Goal: Task Accomplishment & Management: Manage account settings

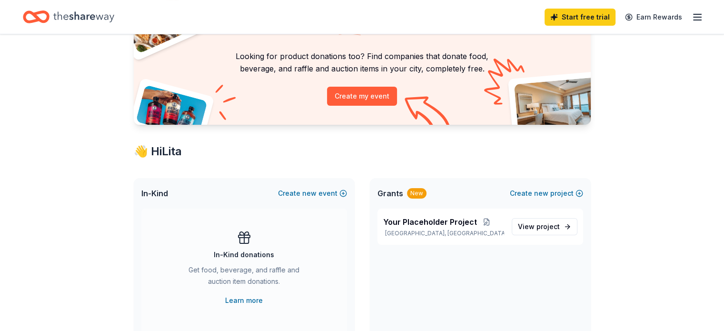
scroll to position [143, 0]
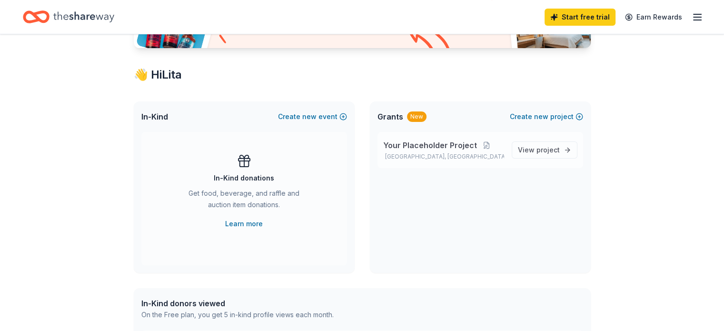
click at [447, 142] on span "Your Placeholder Project" at bounding box center [430, 144] width 94 height 11
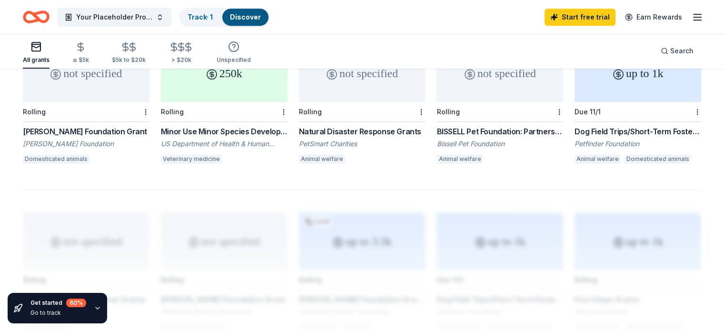
scroll to position [619, 0]
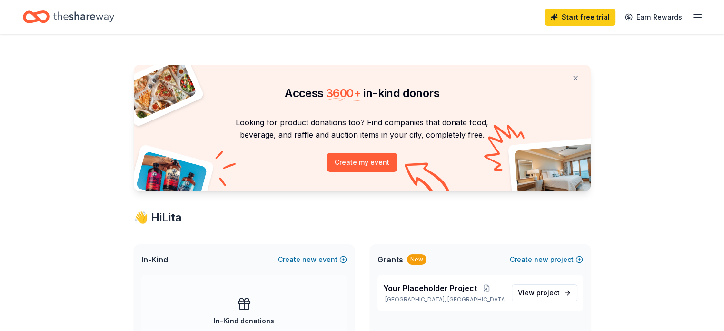
click at [693, 17] on line "button" at bounding box center [697, 17] width 8 height 0
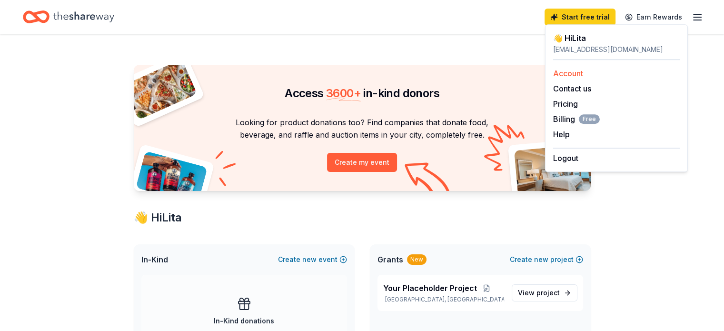
click at [581, 75] on link "Account" at bounding box center [568, 74] width 30 height 10
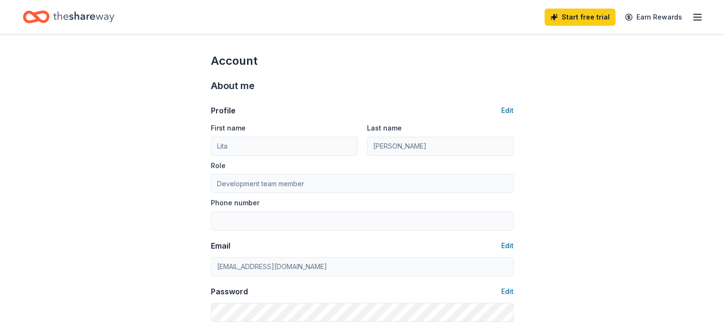
click at [506, 112] on button "Edit" at bounding box center [507, 110] width 12 height 11
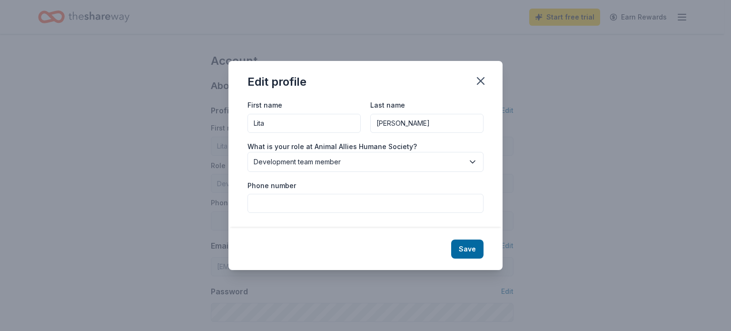
click at [325, 128] on input "Lita" at bounding box center [303, 123] width 113 height 19
drag, startPoint x: 325, startPoint y: 128, endPoint x: 215, endPoint y: 127, distance: 110.4
click at [215, 127] on div "Edit profile First name Lita Last name Lind What is your role at Animal Allies …" at bounding box center [365, 165] width 731 height 331
type input "[PERSON_NAME]"
type input "Evans"
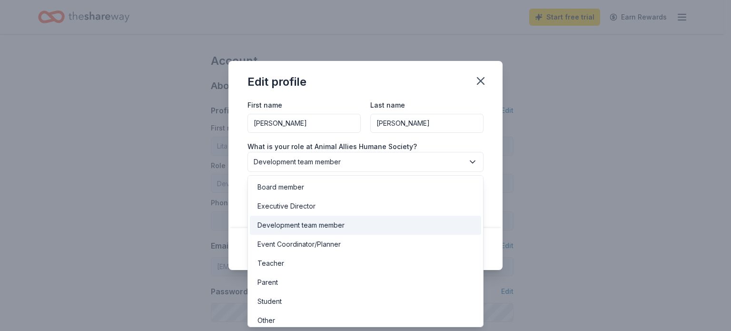
click at [386, 160] on span "Development team member" at bounding box center [359, 161] width 210 height 11
click at [483, 154] on div "First name Bailey Last name Evans What is your role at Animal Allies Humane Soc…" at bounding box center [365, 163] width 274 height 129
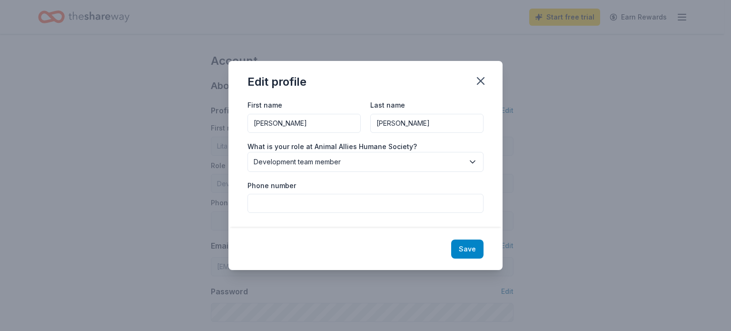
click at [459, 243] on button "Save" at bounding box center [467, 248] width 32 height 19
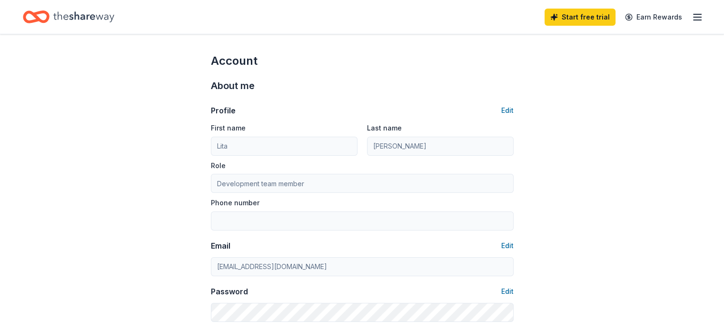
type input "Bailey"
type input "Evans"
click at [691, 17] on icon "button" at bounding box center [696, 16] width 11 height 11
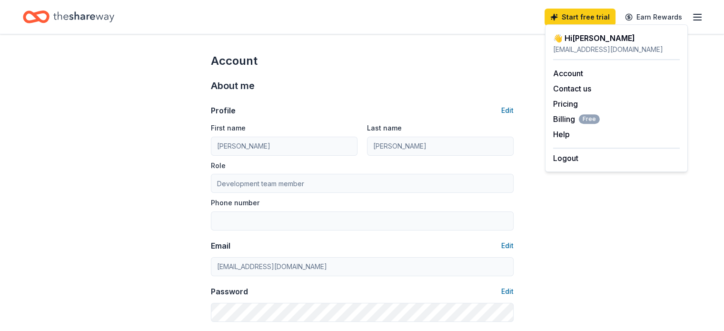
click at [691, 17] on icon "button" at bounding box center [696, 16] width 11 height 11
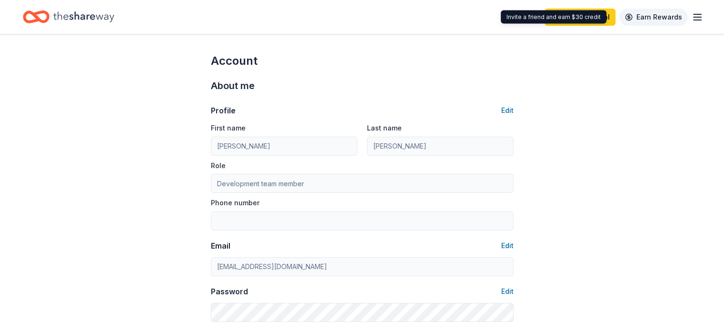
click at [625, 12] on link "Earn Rewards" at bounding box center [653, 17] width 69 height 17
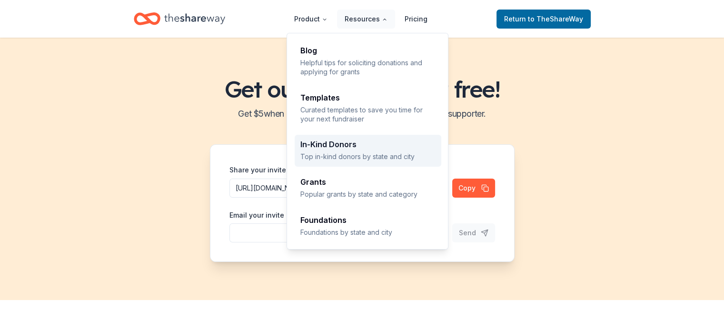
click at [369, 156] on p "Top in-kind donors by state and city" at bounding box center [367, 156] width 135 height 9
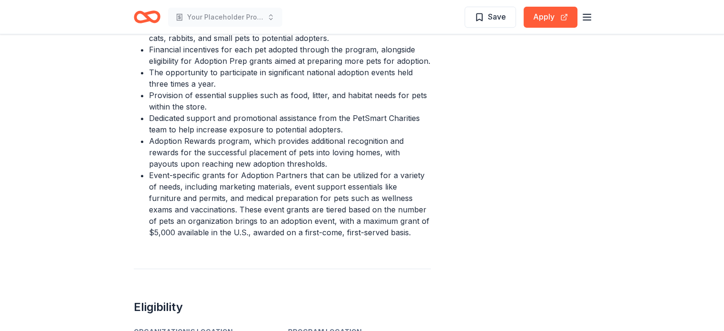
scroll to position [428, 0]
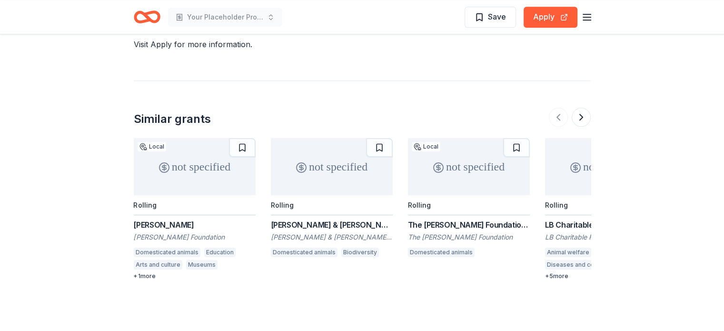
scroll to position [952, 0]
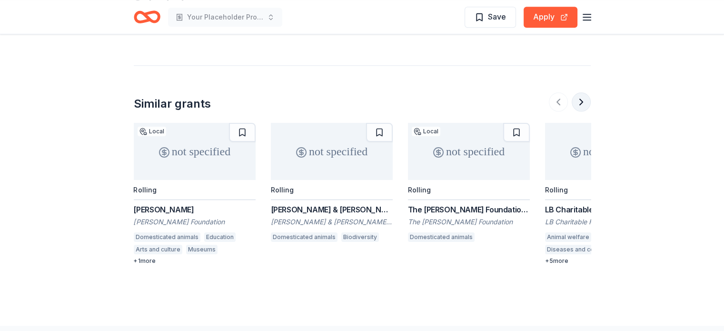
click at [574, 97] on button at bounding box center [580, 101] width 19 height 19
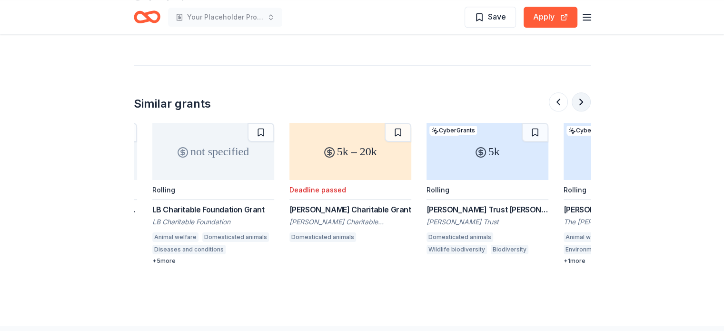
scroll to position [0, 411]
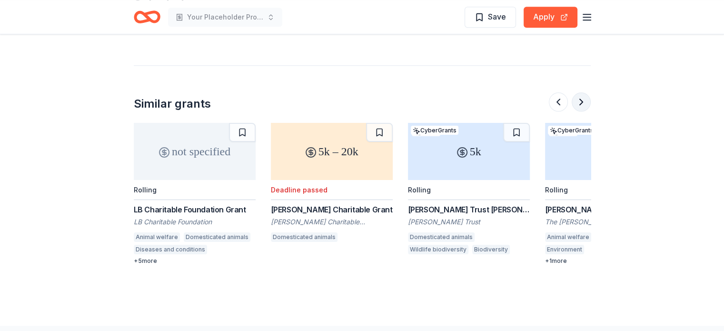
click at [573, 104] on button at bounding box center [580, 101] width 19 height 19
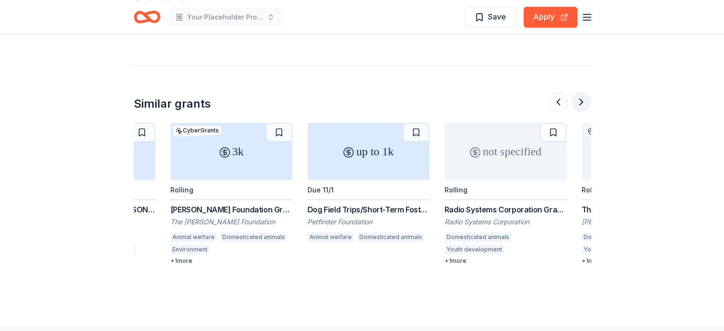
scroll to position [0, 822]
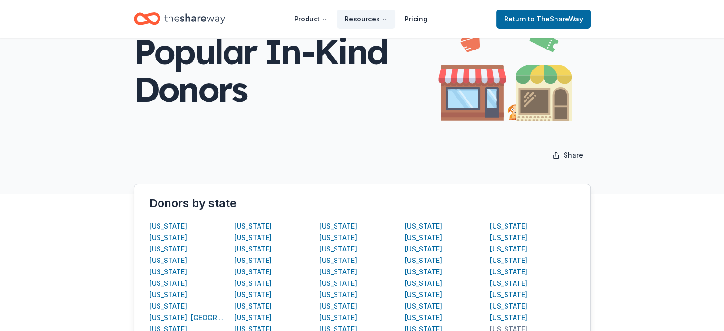
scroll to position [143, 0]
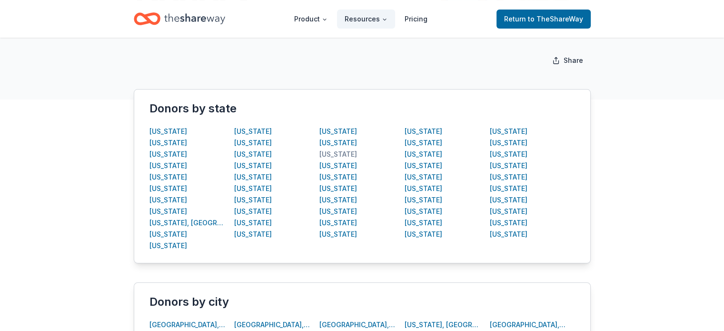
click at [332, 154] on div "Minnesota" at bounding box center [338, 153] width 38 height 11
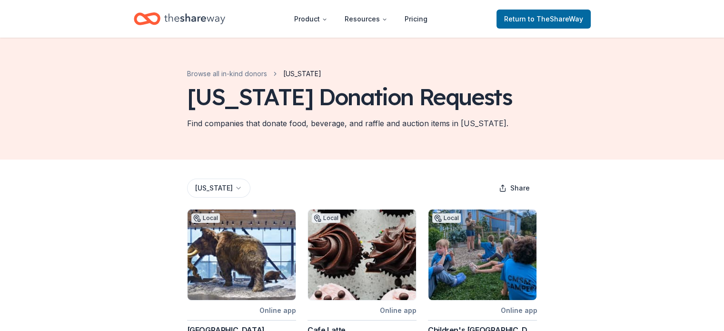
click at [232, 188] on html "Product Resources Pricing Return to TheShareWay Browse all in-kind donors Minne…" at bounding box center [362, 165] width 724 height 331
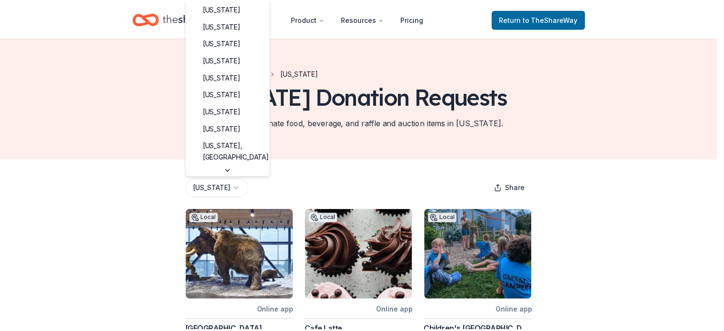
scroll to position [246, 0]
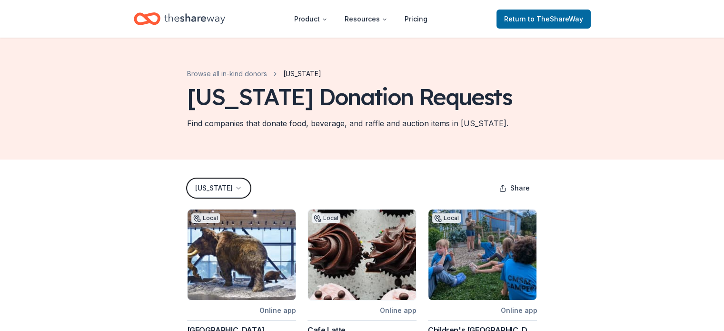
click at [232, 188] on html "Product Resources Pricing Return to TheShareWay Browse all in-kind donors Minne…" at bounding box center [362, 165] width 724 height 331
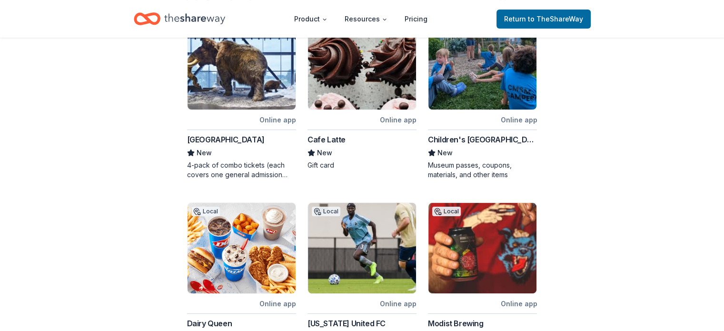
scroll to position [0, 0]
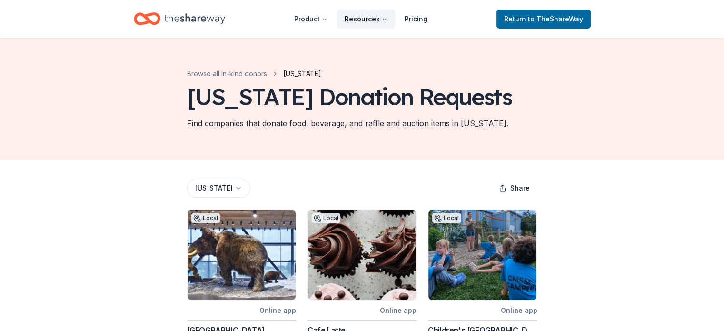
click at [381, 20] on button "Resources" at bounding box center [366, 19] width 58 height 19
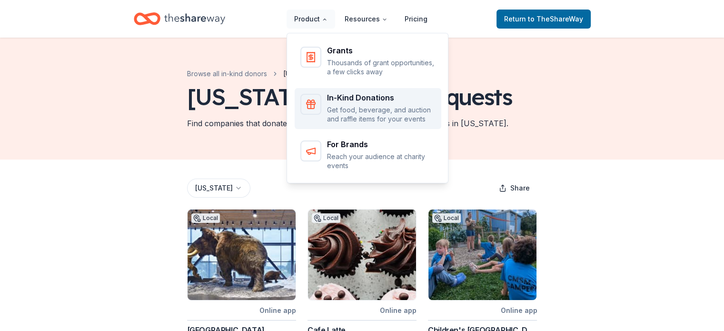
click at [364, 102] on div "In-Kind Donations Get food, beverage, and auction and raffle items for your eve…" at bounding box center [381, 109] width 108 height 30
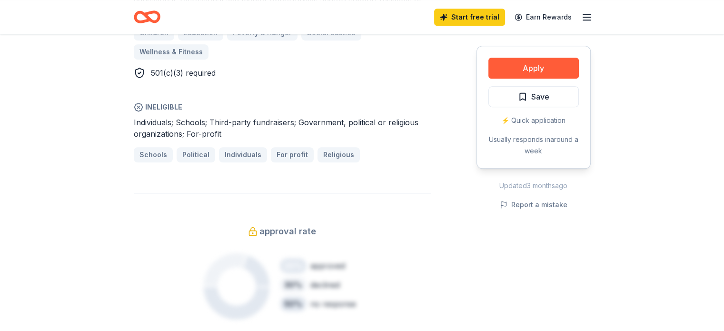
scroll to position [619, 0]
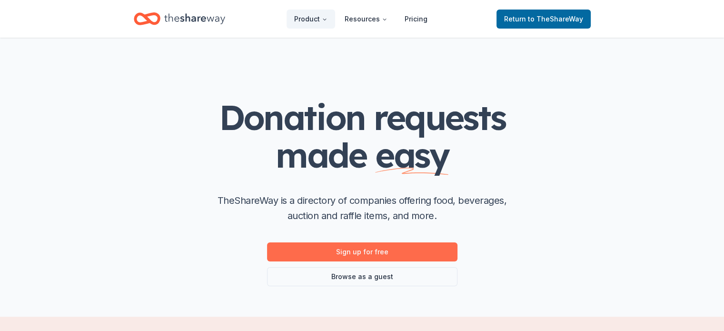
click at [410, 251] on link "Sign up for free" at bounding box center [362, 251] width 190 height 19
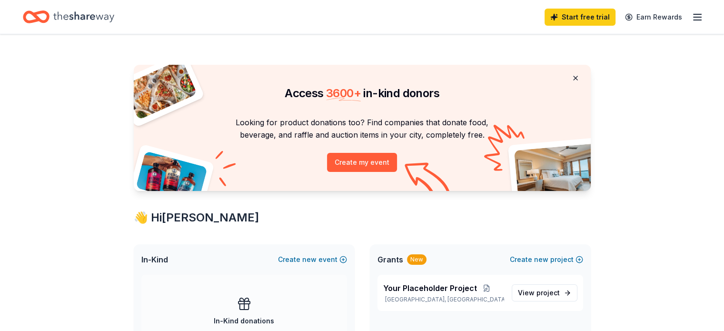
click at [574, 77] on button at bounding box center [575, 78] width 23 height 19
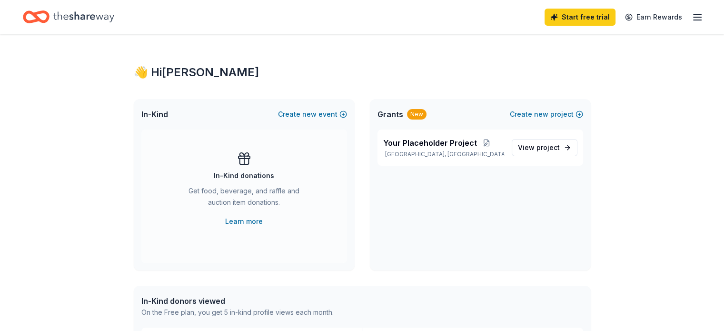
click at [691, 15] on icon "button" at bounding box center [696, 16] width 11 height 11
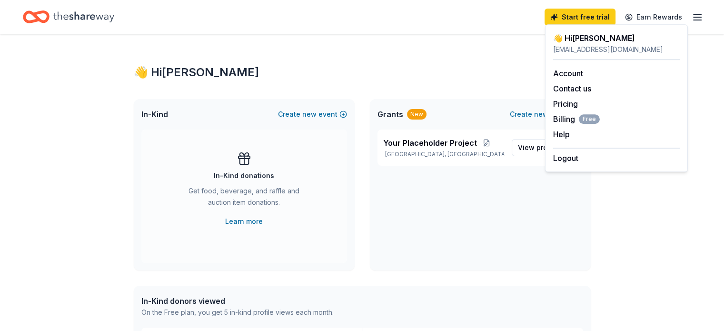
click at [691, 15] on icon "button" at bounding box center [696, 16] width 11 height 11
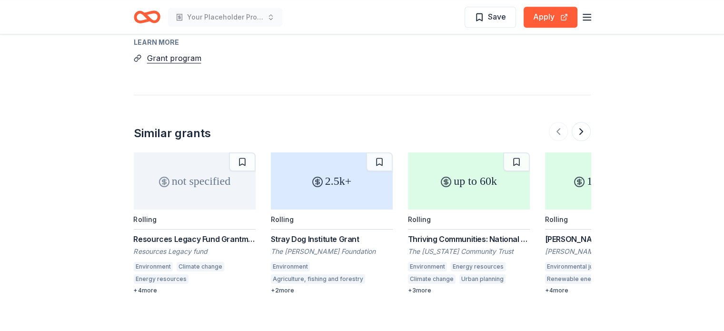
scroll to position [856, 0]
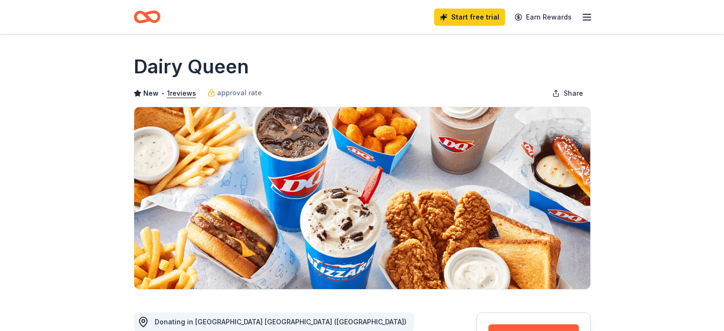
scroll to position [619, 0]
